Goal: Task Accomplishment & Management: Use online tool/utility

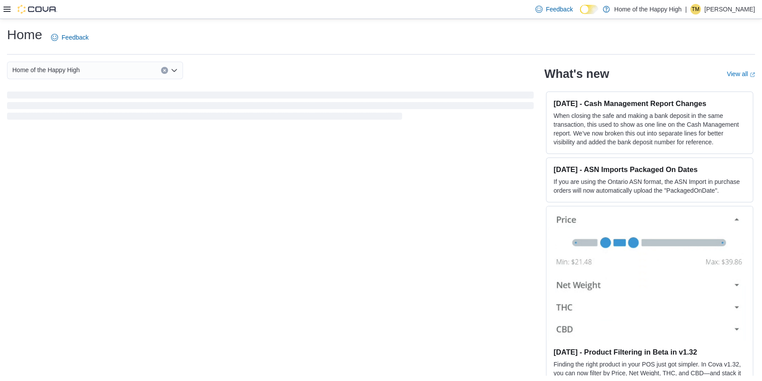
click at [4, 9] on icon at bounding box center [7, 9] width 7 height 7
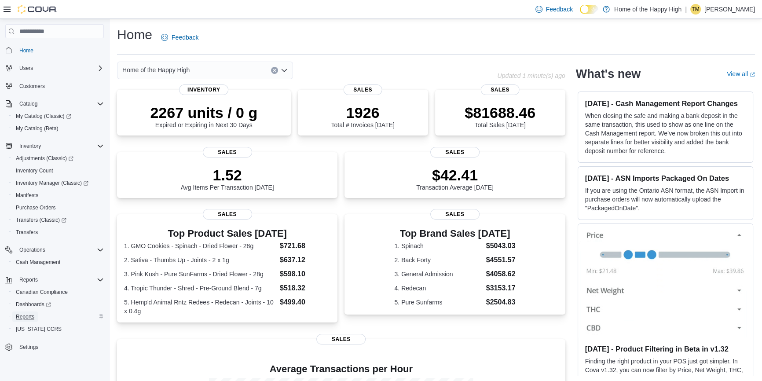
click at [32, 315] on span "Reports" at bounding box center [25, 316] width 18 height 7
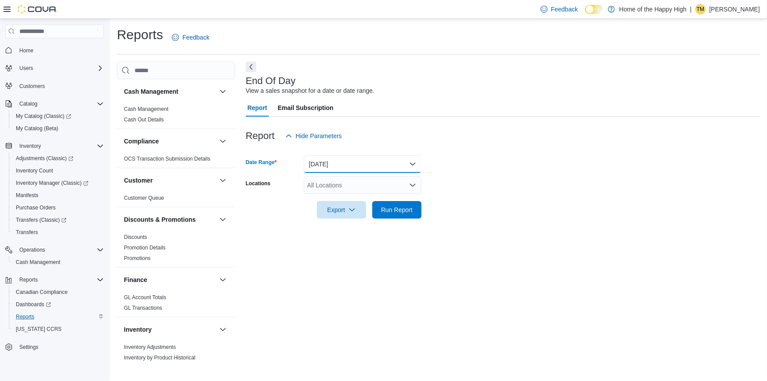
click at [333, 165] on button "[DATE]" at bounding box center [363, 164] width 118 height 18
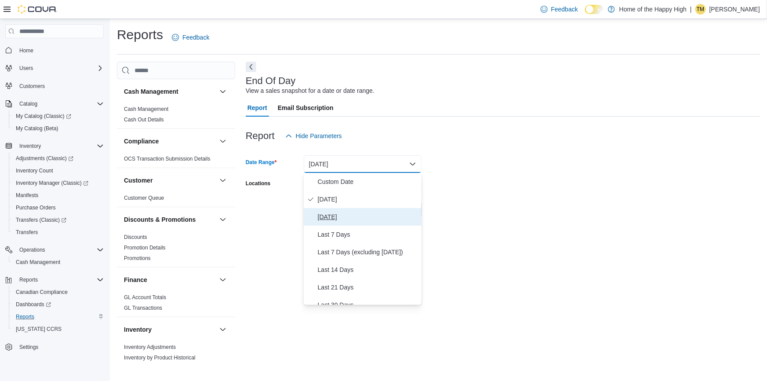
click at [334, 214] on span "[DATE]" at bounding box center [368, 217] width 100 height 11
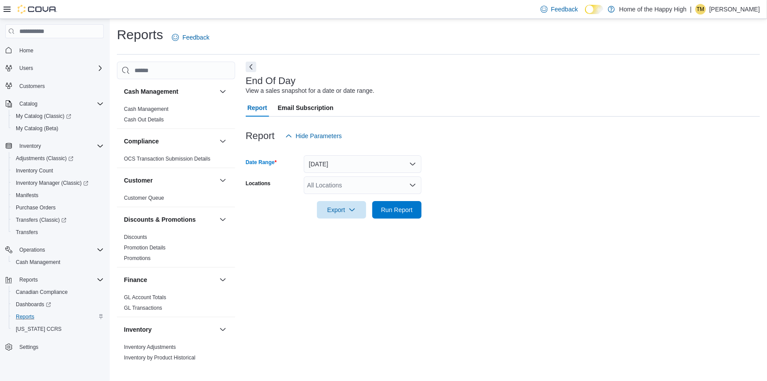
click at [330, 181] on div "All Locations" at bounding box center [363, 185] width 118 height 18
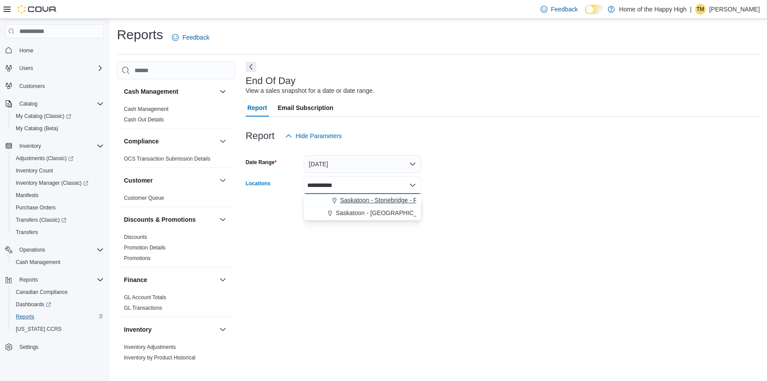
type input "**********"
click at [355, 202] on span "Saskatoon - Stonebridge - Fire & Flower" at bounding box center [395, 200] width 110 height 9
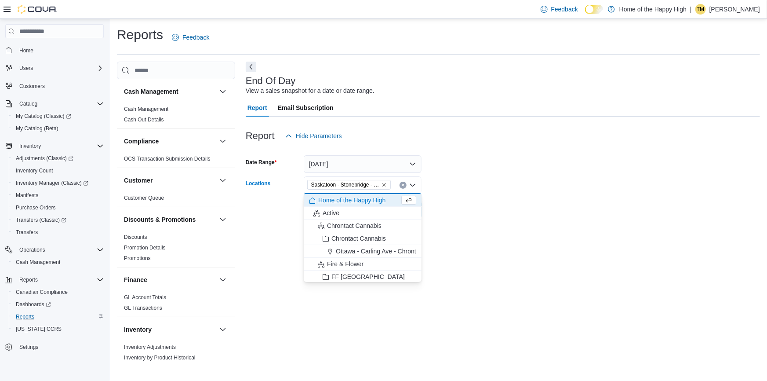
click at [466, 206] on form "Date Range [DATE] Locations [GEOGRAPHIC_DATA] - [GEOGRAPHIC_DATA] - Fire & Flow…" at bounding box center [503, 182] width 515 height 74
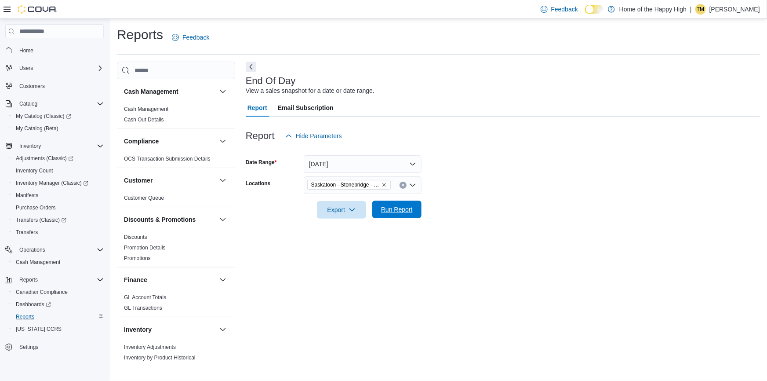
click at [380, 208] on span "Run Report" at bounding box center [397, 210] width 39 height 18
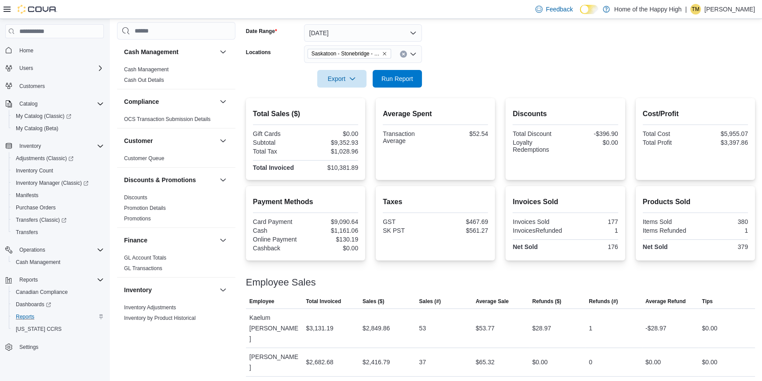
scroll to position [137, 0]
